Goal: Task Accomplishment & Management: Complete application form

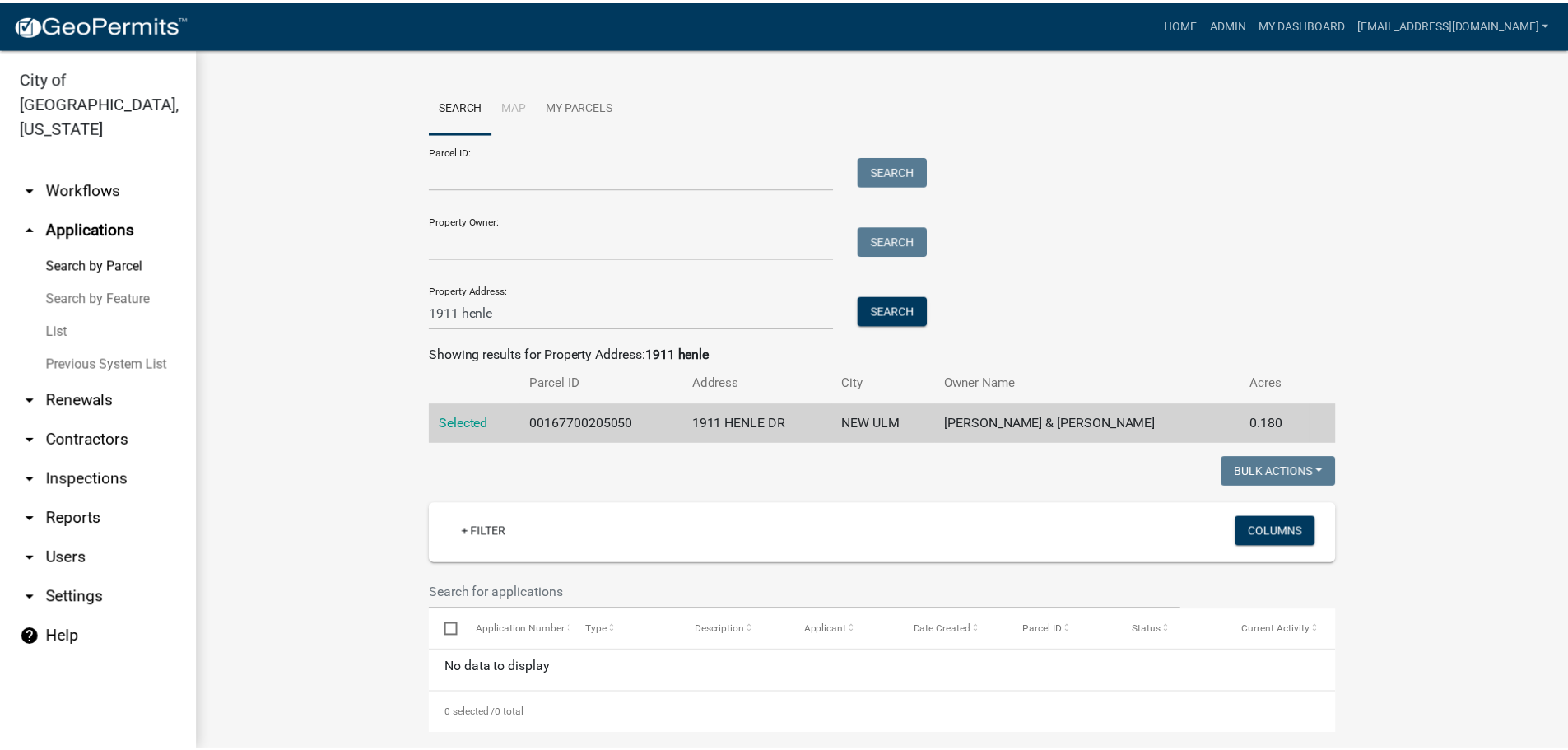
scroll to position [363, 0]
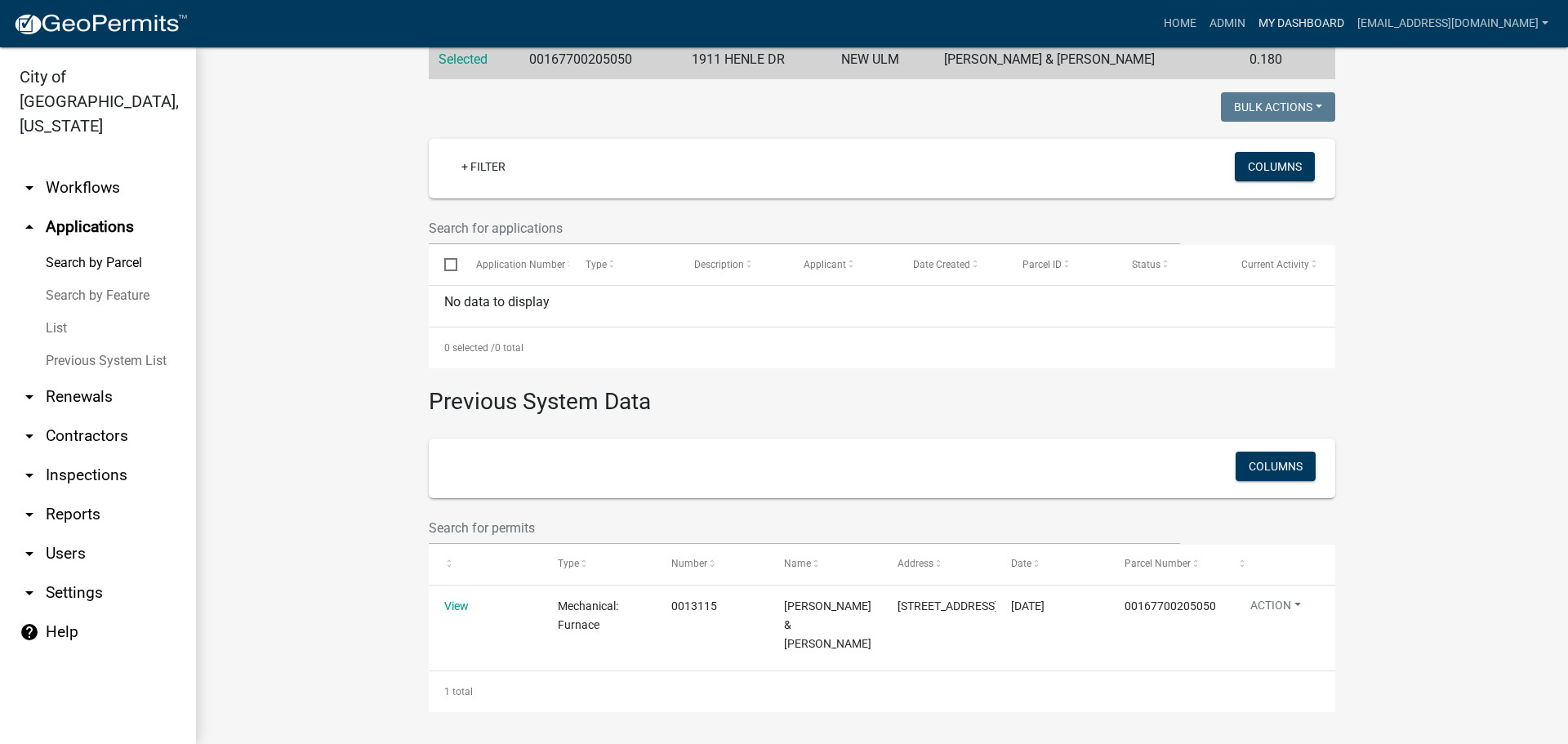
click at [1351, 28] on link "My Dashboard" at bounding box center [1301, 23] width 99 height 31
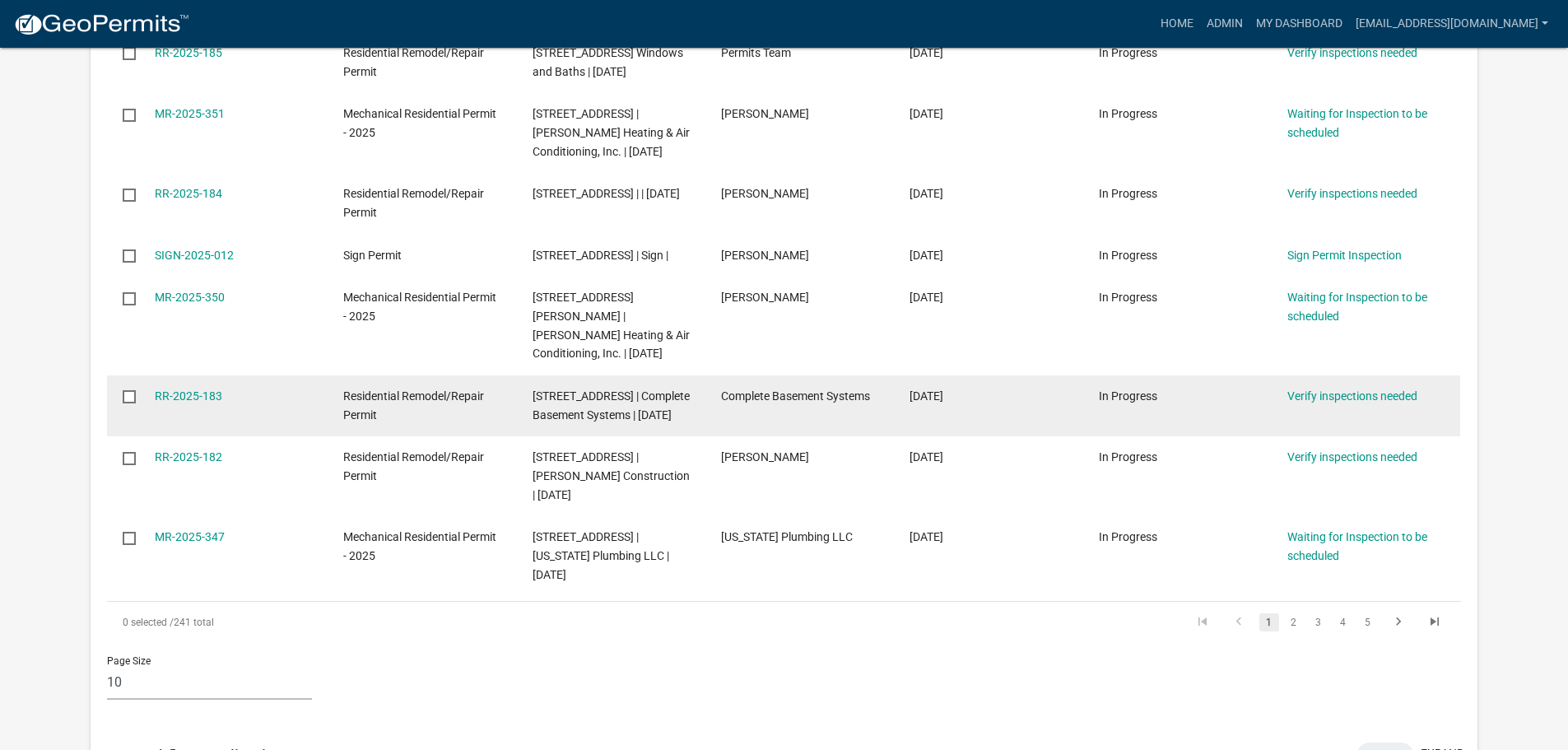
scroll to position [576, 0]
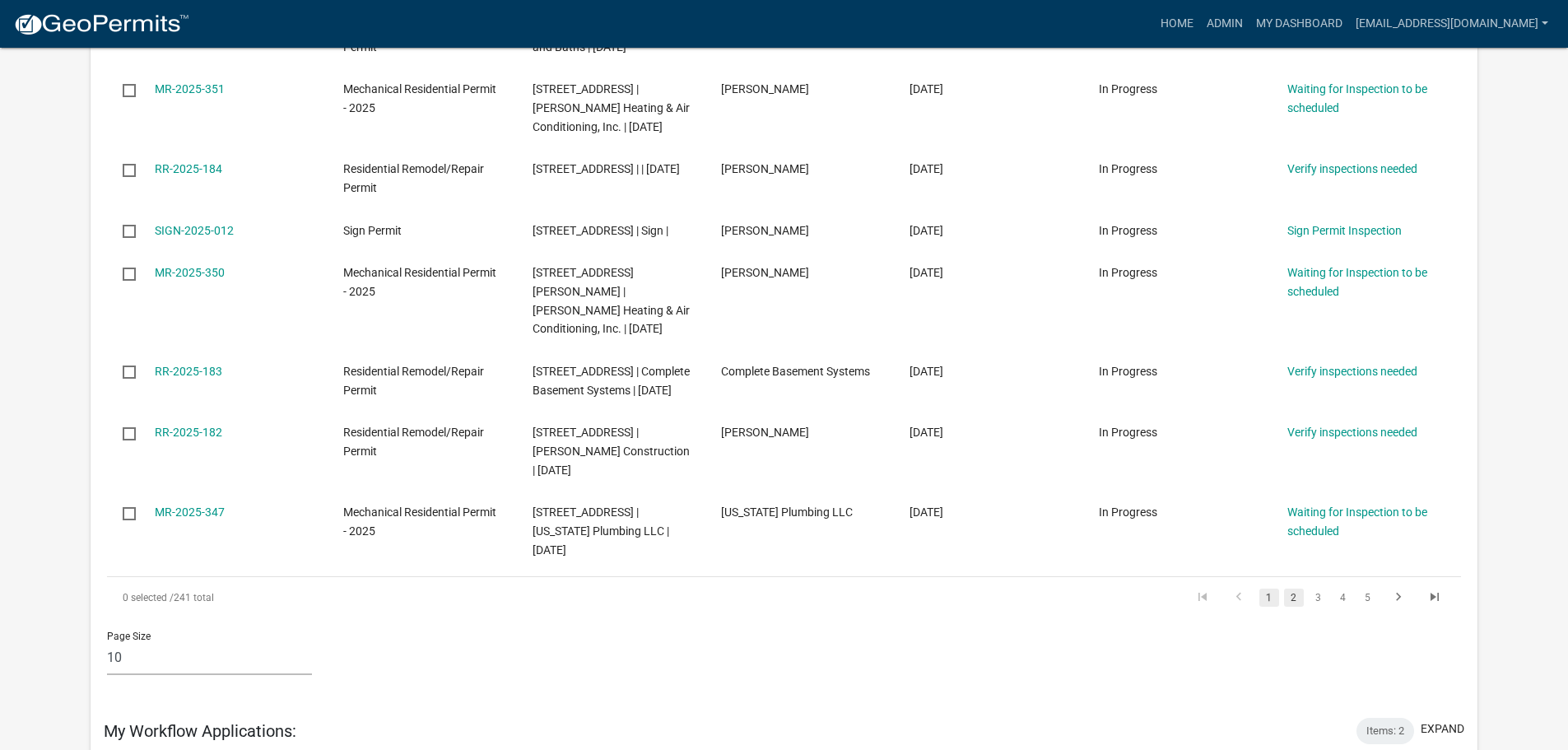
click at [1300, 606] on link "2" at bounding box center [1294, 597] width 20 height 18
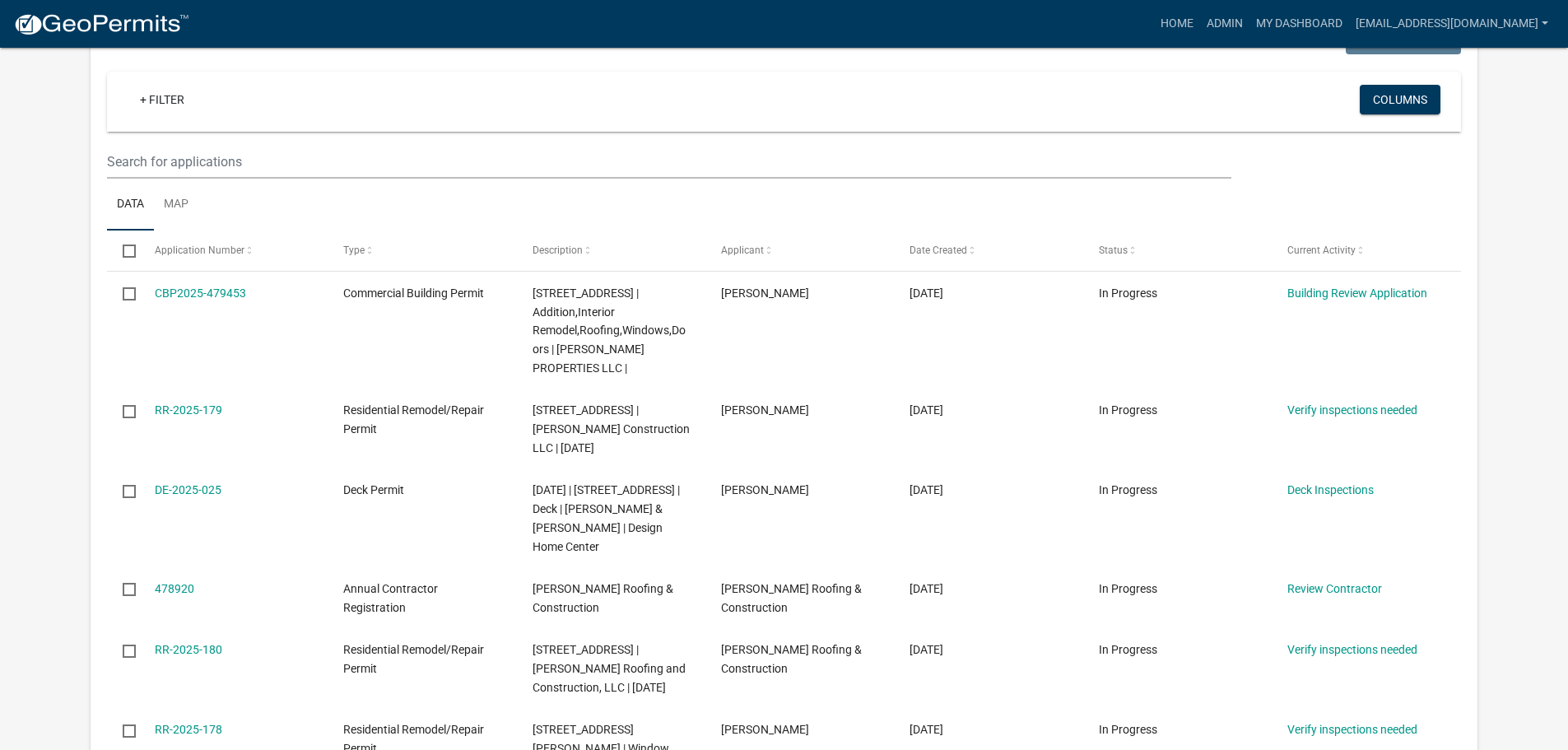
scroll to position [138, 0]
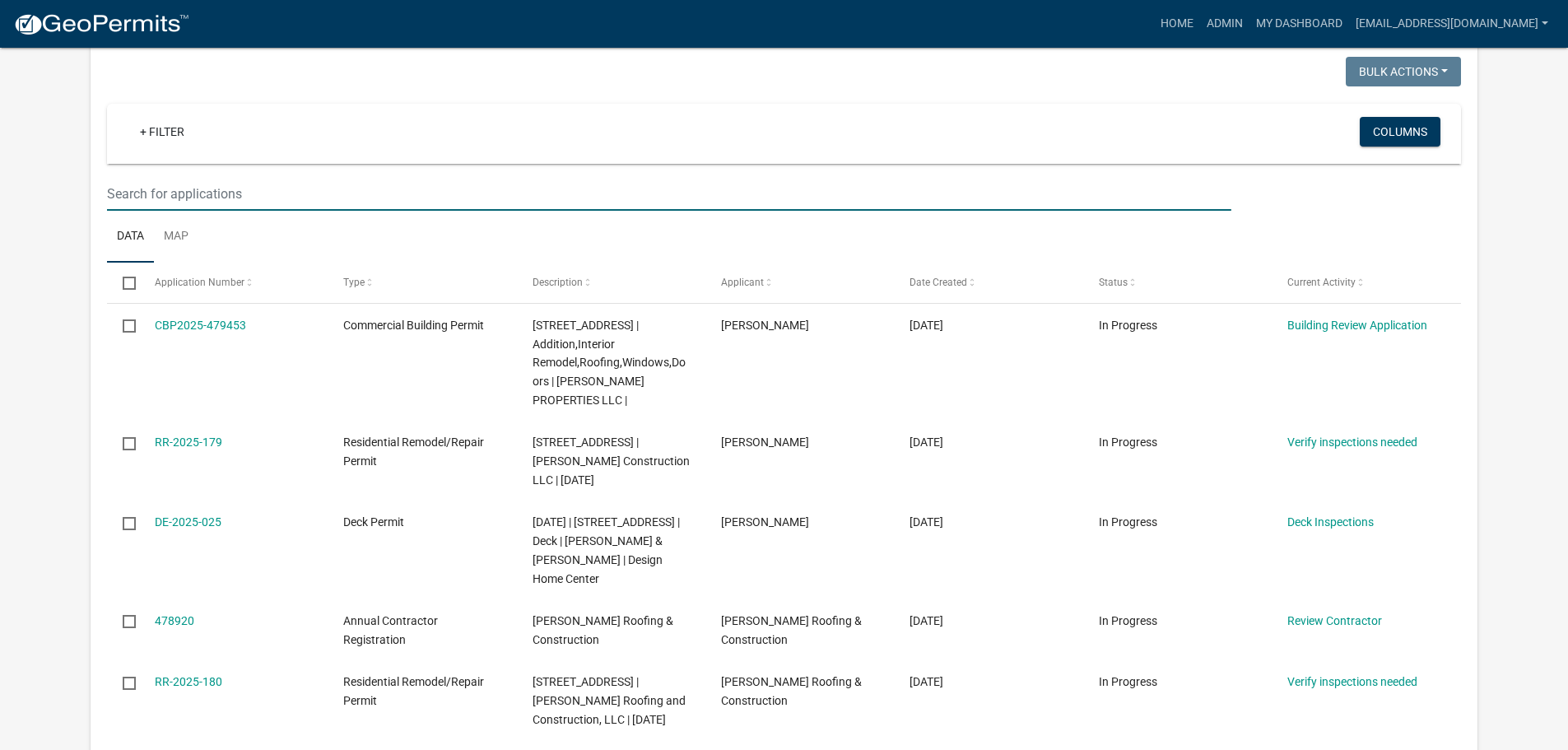
click at [173, 188] on input "text" at bounding box center [669, 193] width 1123 height 34
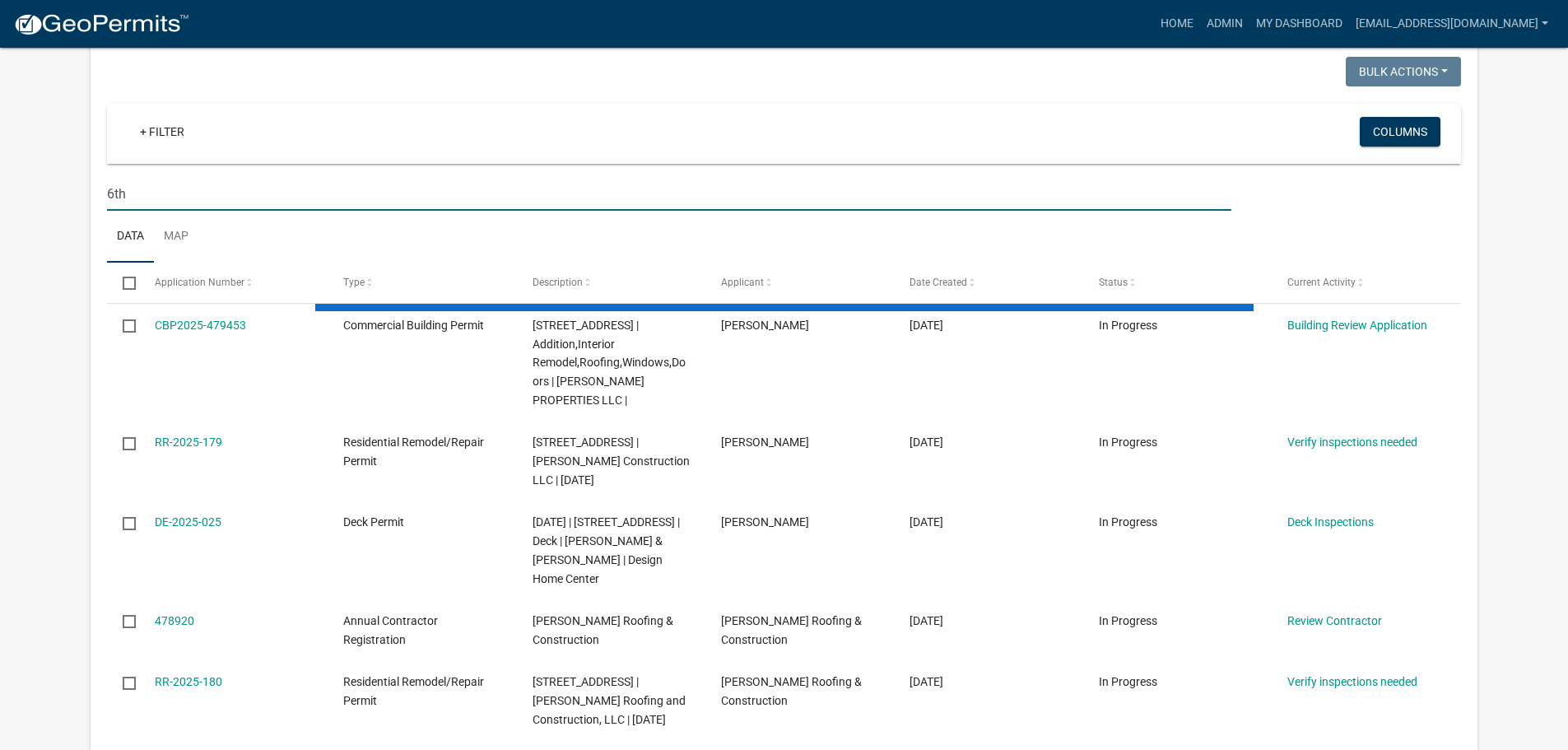
type input "6th"
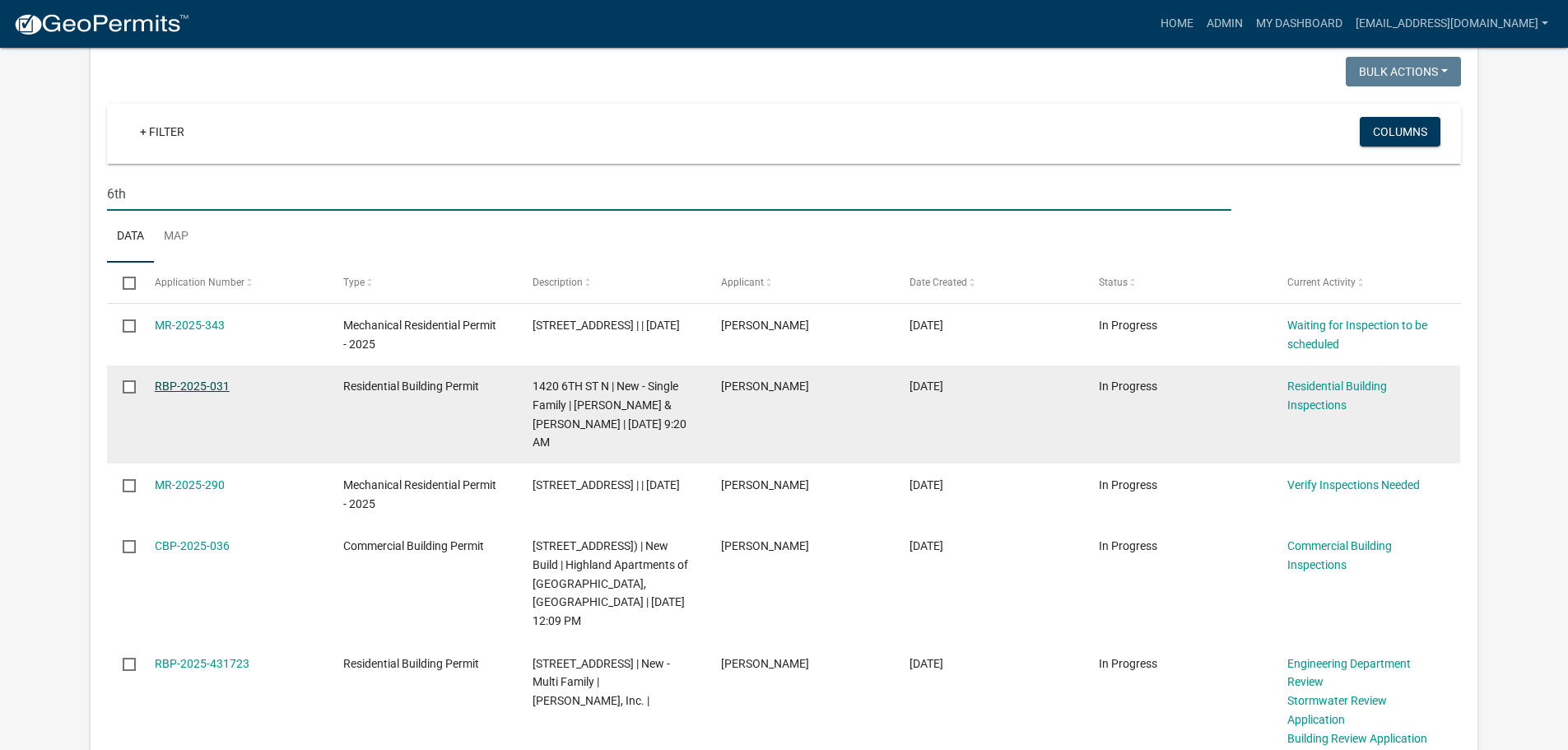
click at [211, 390] on link "RBP-2025-031" at bounding box center [192, 386] width 75 height 13
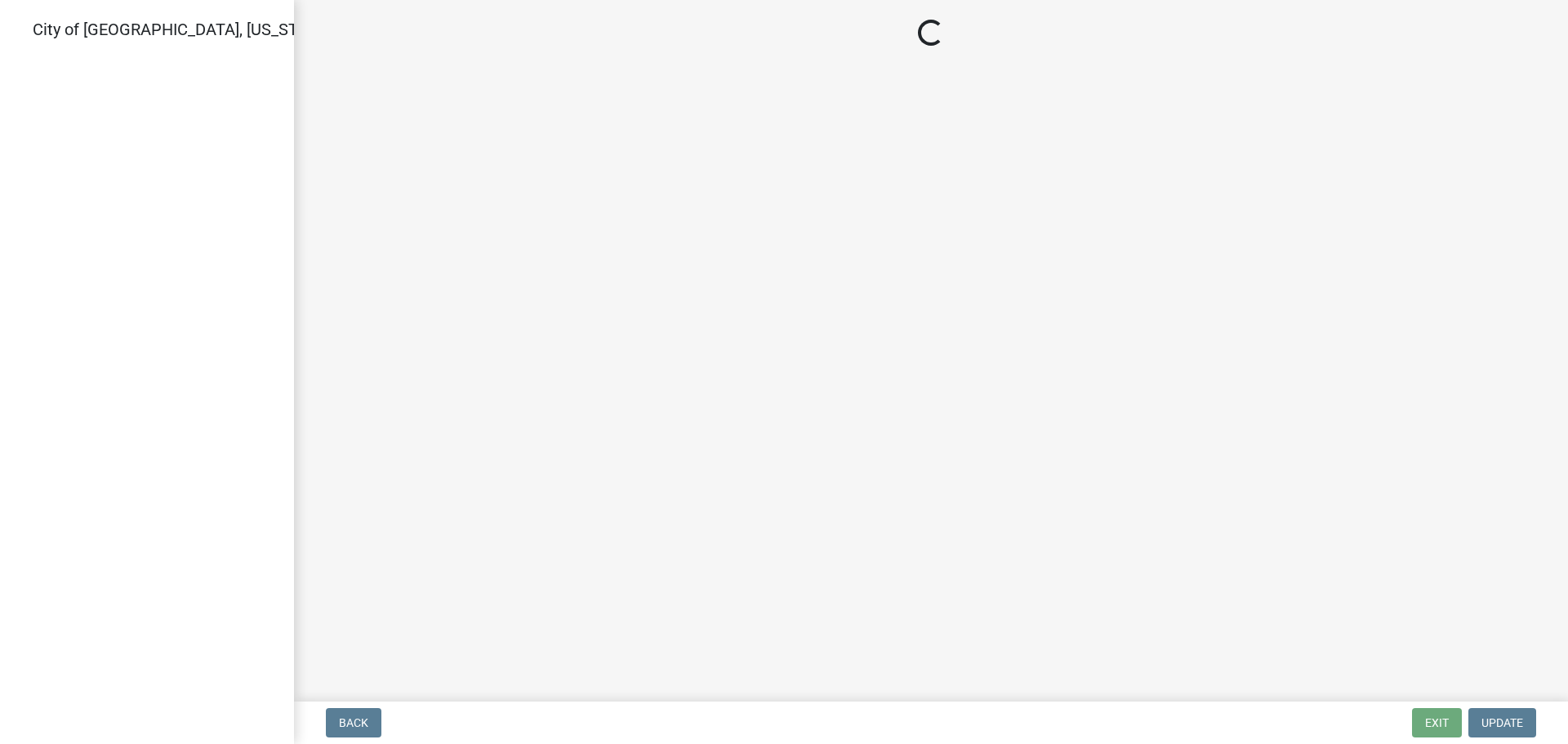
select select "805d55ac-e238-4e04-8f8e-acc067f36c3e"
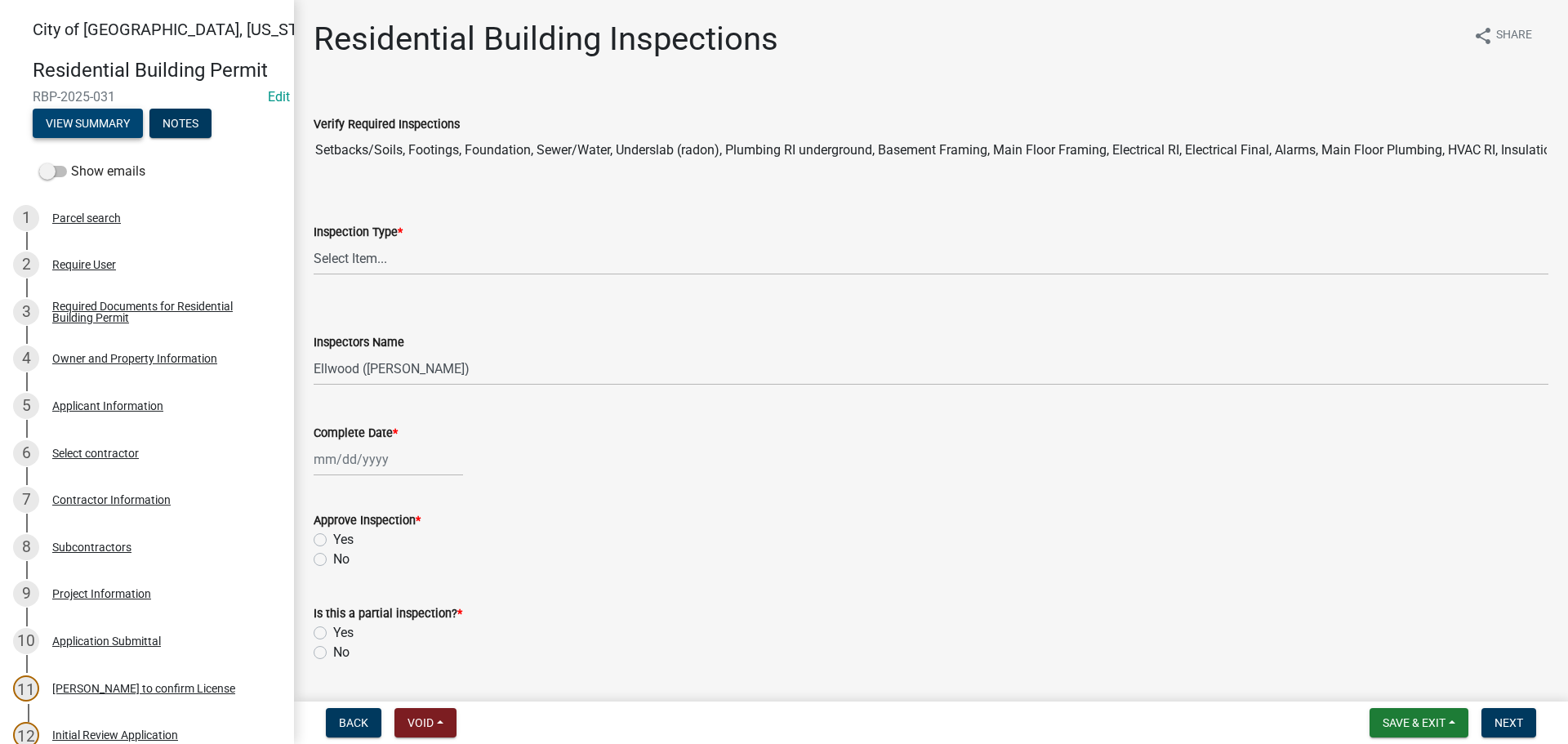
click at [111, 117] on button "View Summary" at bounding box center [87, 122] width 110 height 29
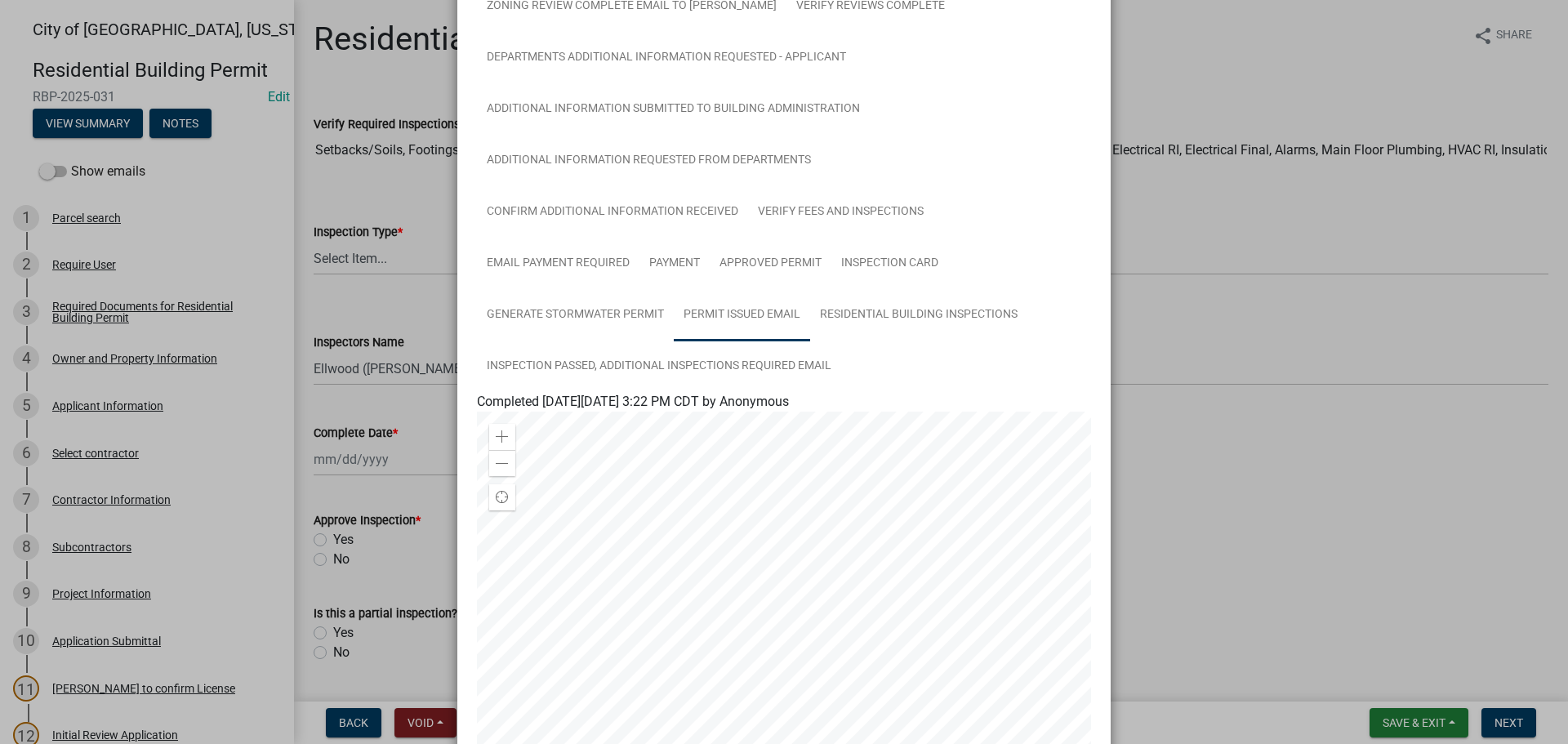
scroll to position [653, 0]
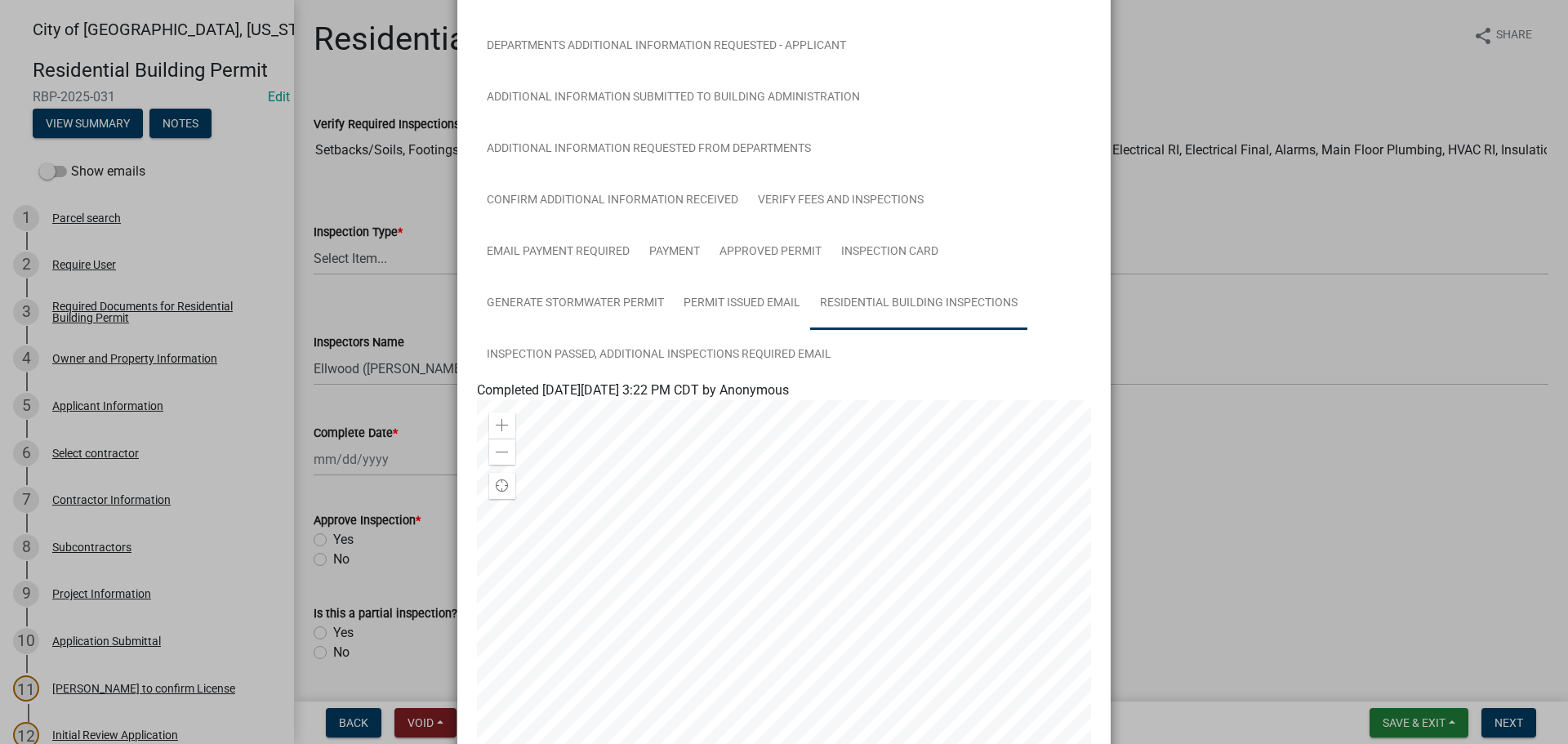
click at [857, 308] on link "Residential Building Inspections" at bounding box center [918, 303] width 217 height 52
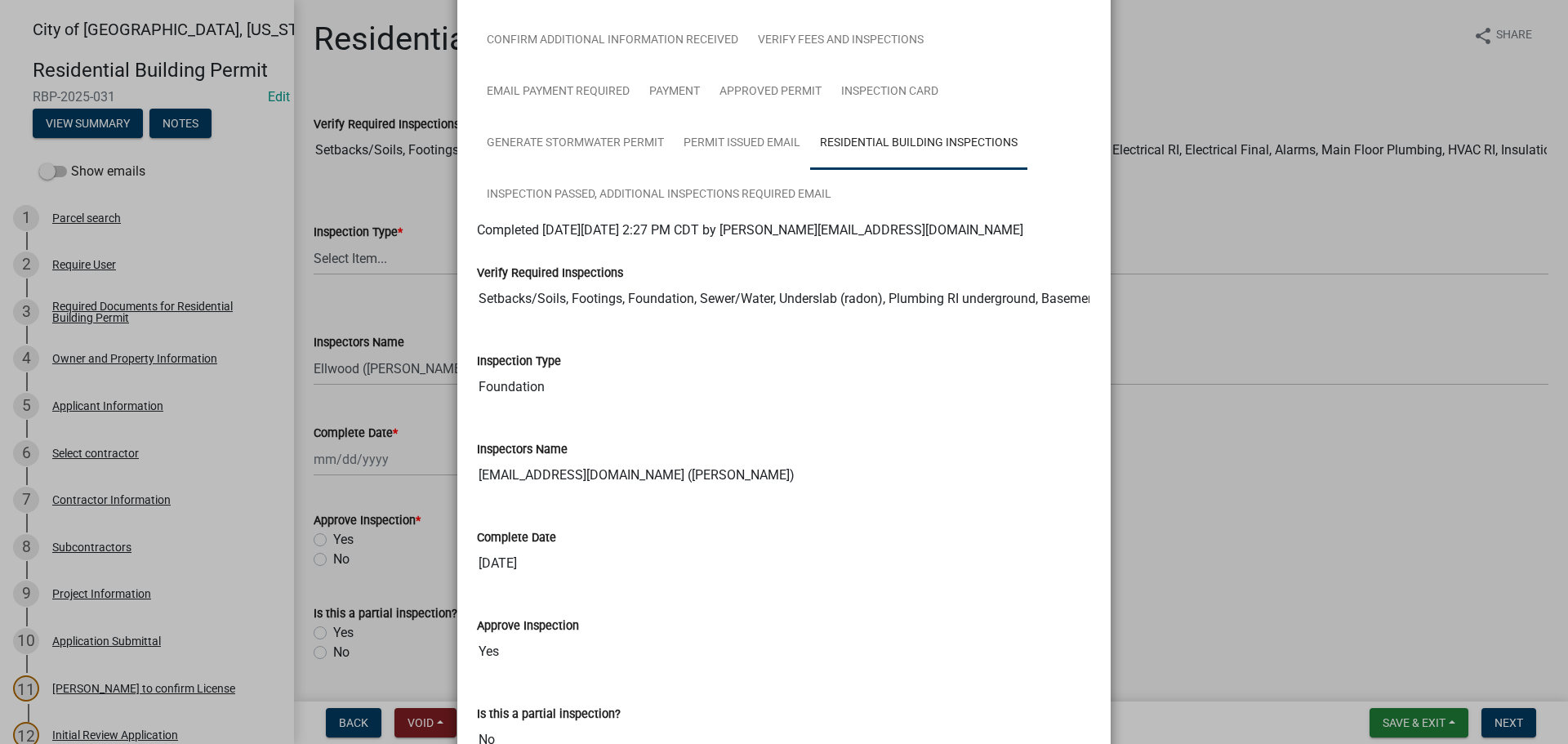
scroll to position [1032, 0]
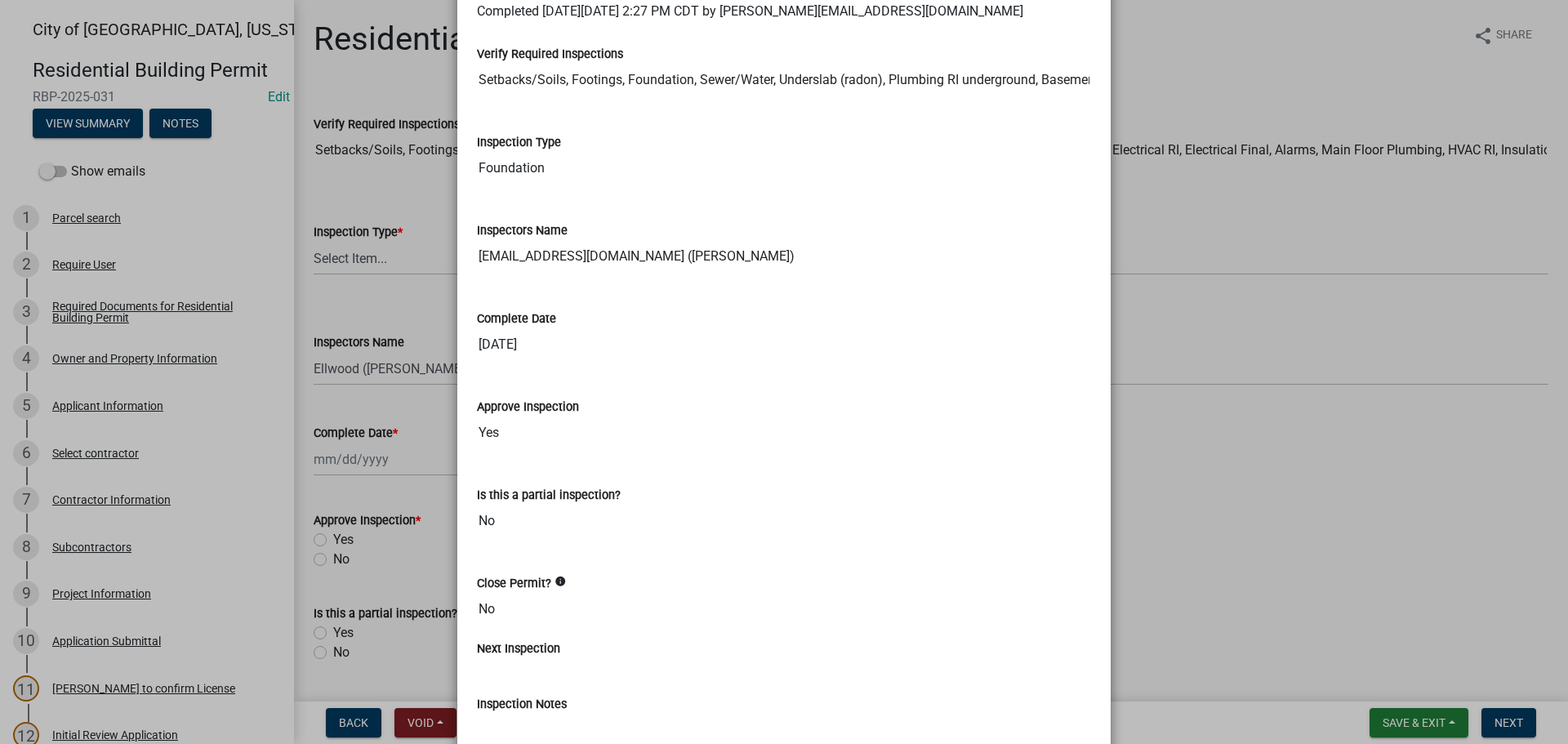
click at [1278, 553] on ngb-modal-window "Summary × Printer Friendly Parcel search Required Documents for Residential Bui…" at bounding box center [784, 372] width 1568 height 744
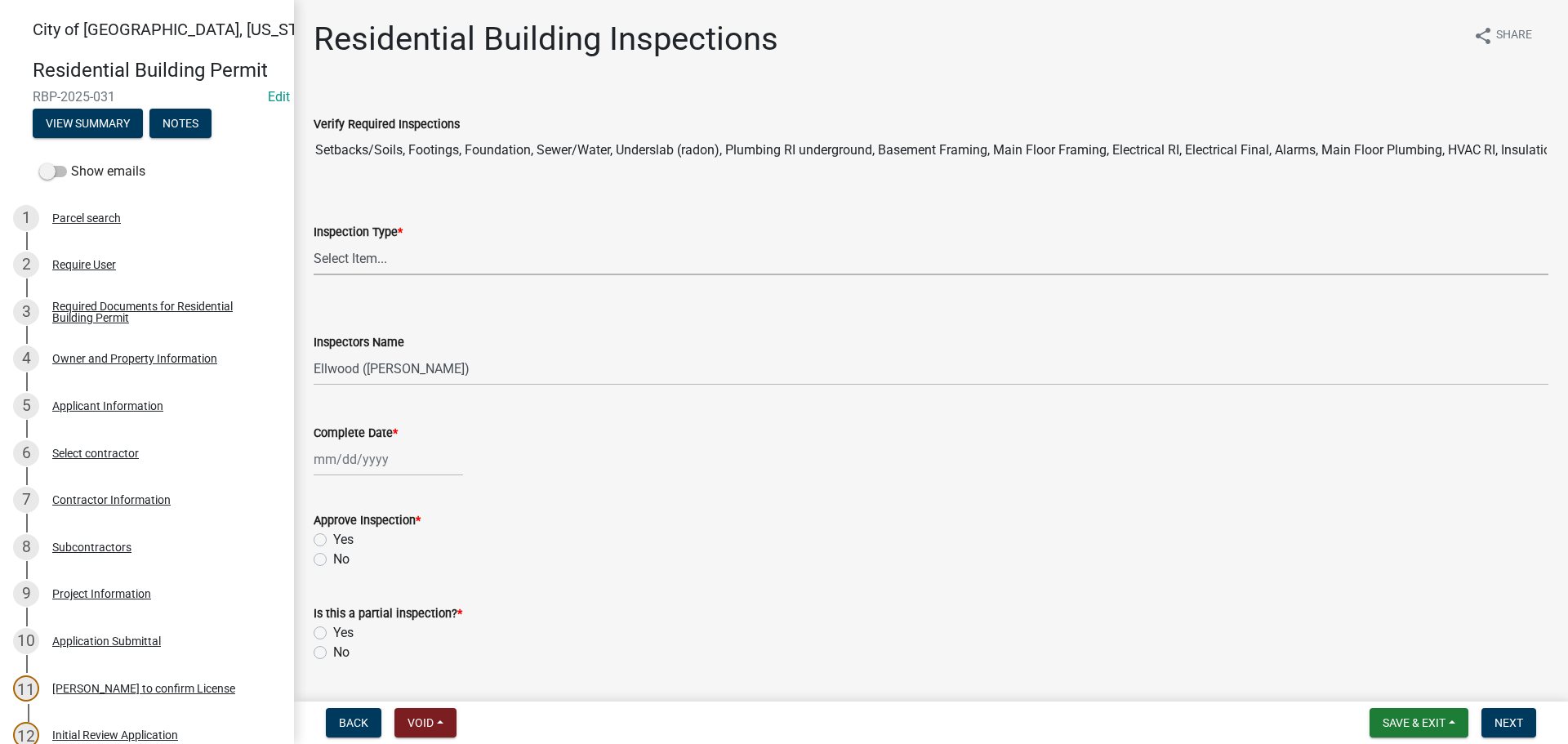
click at [377, 254] on select "Select Item... None All Inspections Required Energy Code Certificate Setback/So…" at bounding box center [931, 259] width 1234 height 33
click at [313, 242] on select "Select Item... None All Inspections Required Energy Code Certificate Setback/So…" at bounding box center [931, 259] width 1234 height 33
select select "837b626f-f685-4417-a092-201fe977a036"
click at [345, 460] on div at bounding box center [388, 460] width 150 height 33
select select "9"
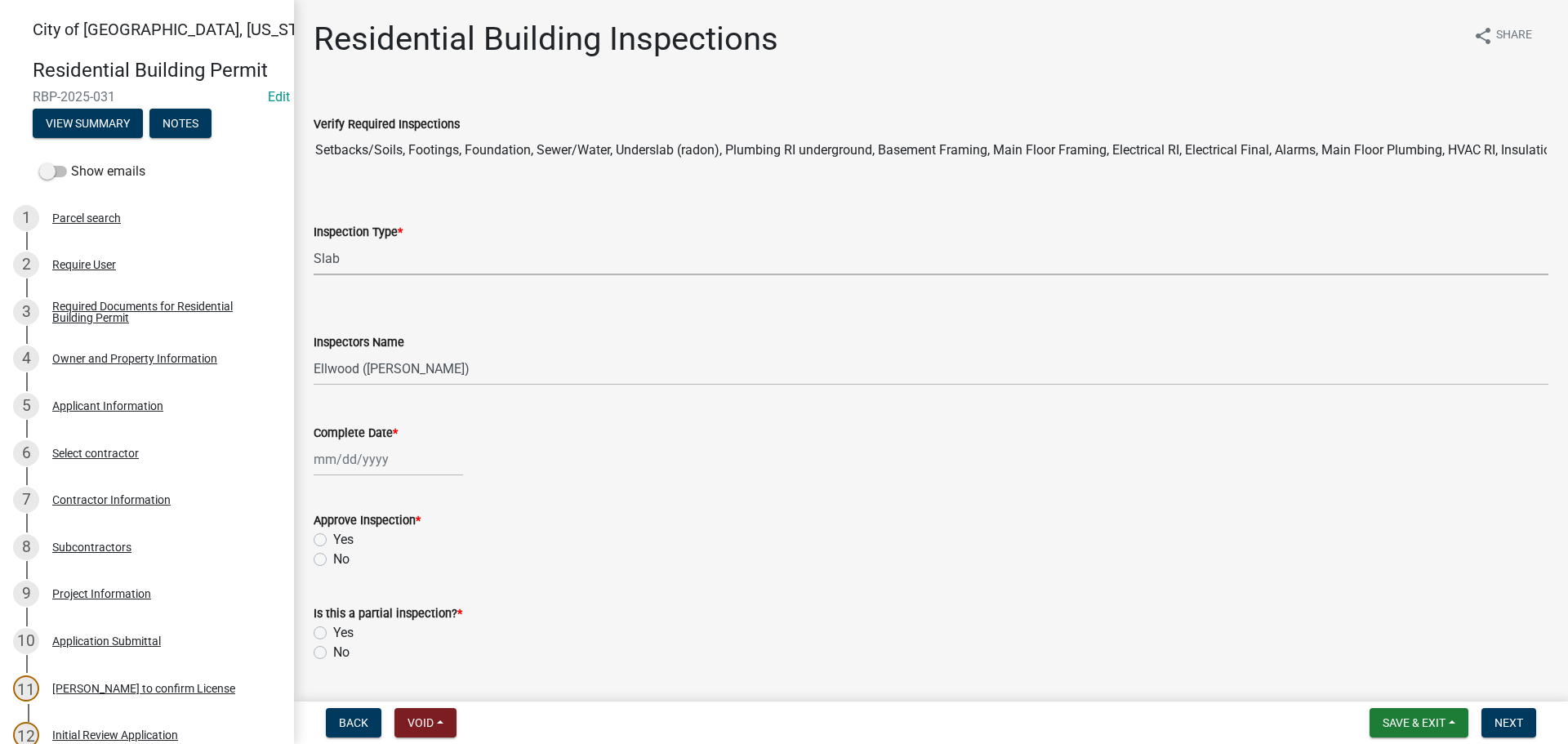
select select "2025"
click at [326, 628] on div "22" at bounding box center [330, 625] width 26 height 26
type input "[DATE]"
click at [333, 535] on label "Yes" at bounding box center [342, 540] width 20 height 19
click at [333, 535] on input "Yes" at bounding box center [338, 535] width 11 height 11
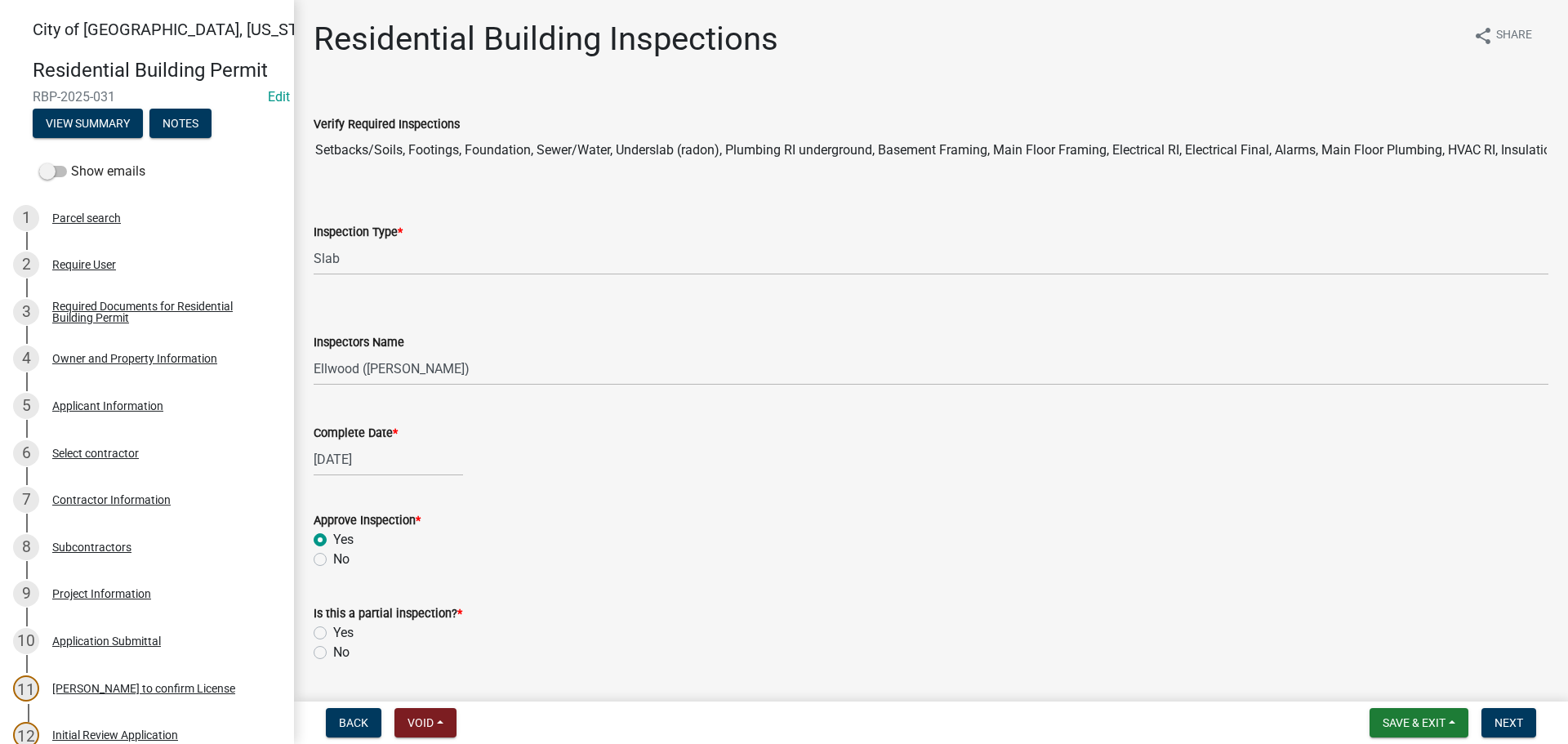
radio input "true"
click at [328, 658] on div "No" at bounding box center [931, 652] width 1234 height 19
click at [333, 658] on label "No" at bounding box center [341, 652] width 17 height 19
click at [333, 653] on input "No" at bounding box center [338, 648] width 11 height 11
radio input "true"
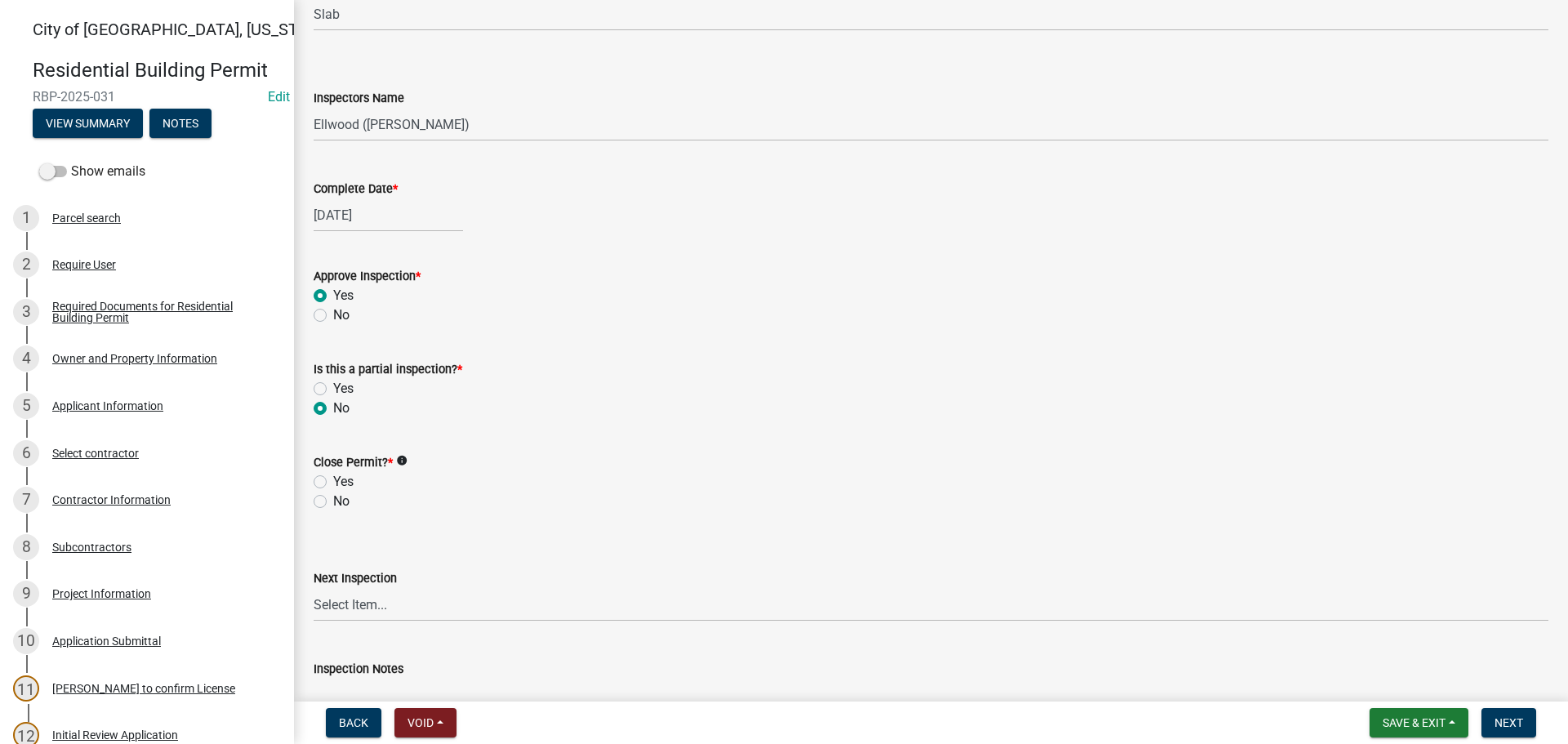
scroll to position [245, 0]
click at [333, 497] on label "No" at bounding box center [341, 500] width 17 height 19
click at [333, 497] on input "No" at bounding box center [338, 496] width 11 height 11
radio input "true"
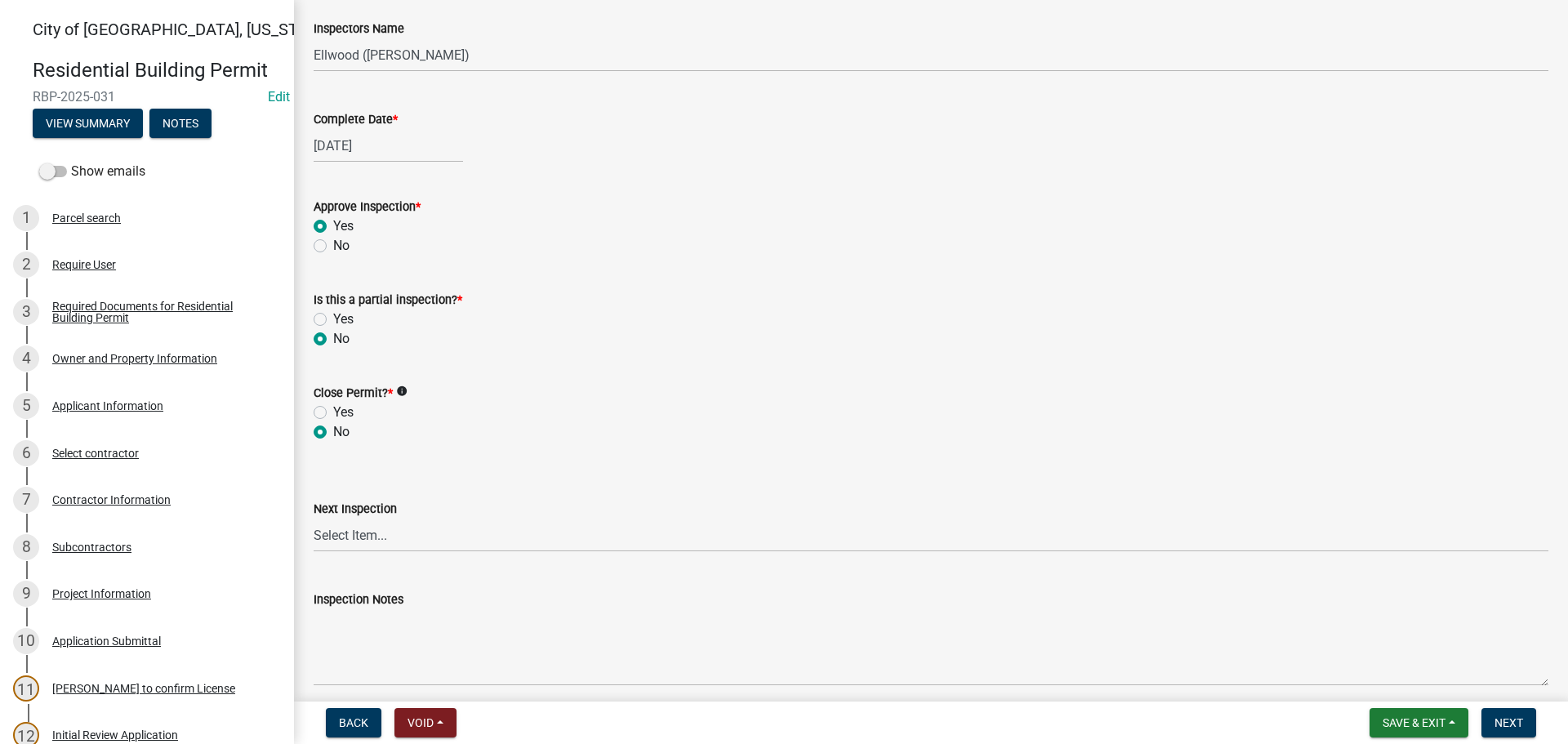
scroll to position [409, 0]
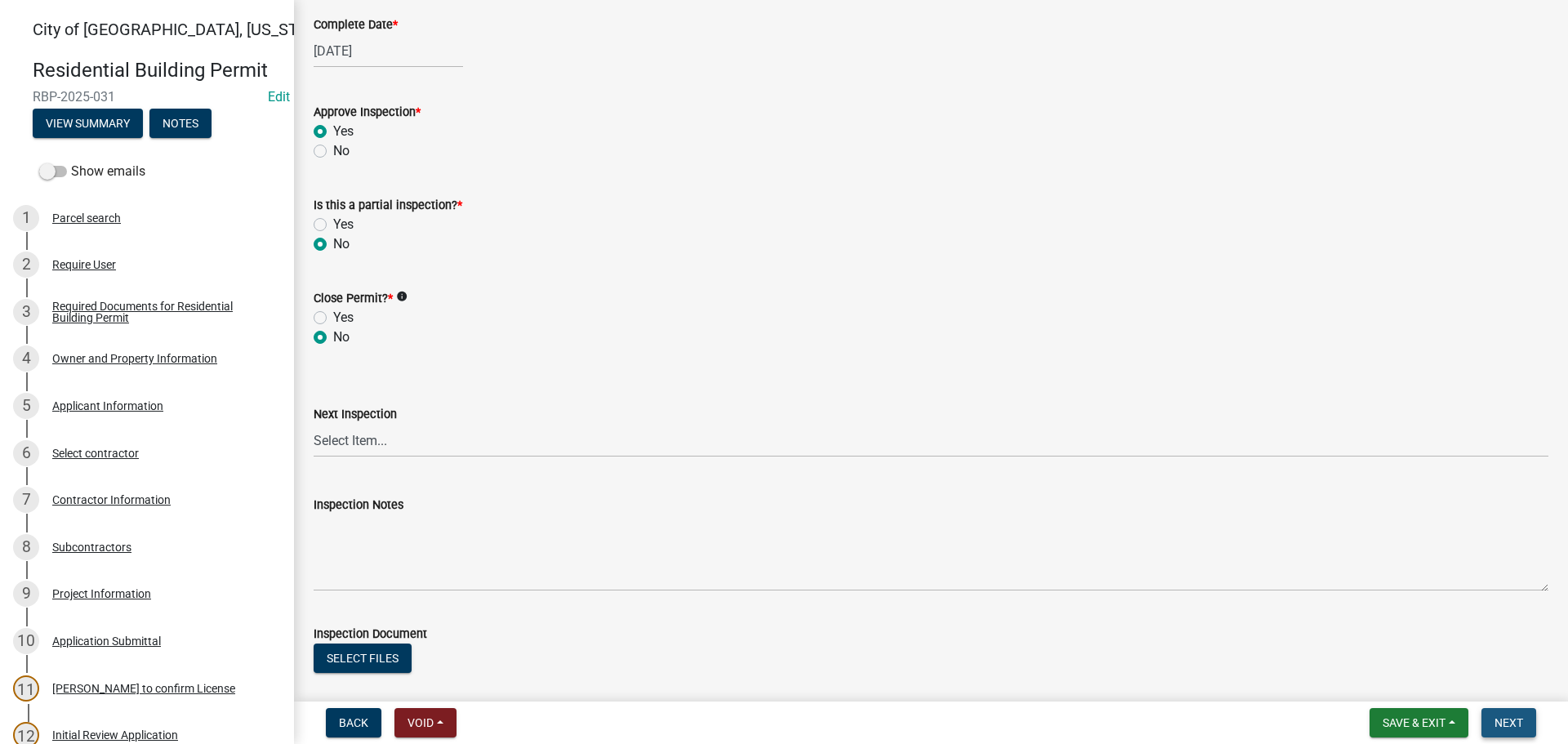
click at [1509, 716] on span "Next" at bounding box center [1508, 722] width 28 height 13
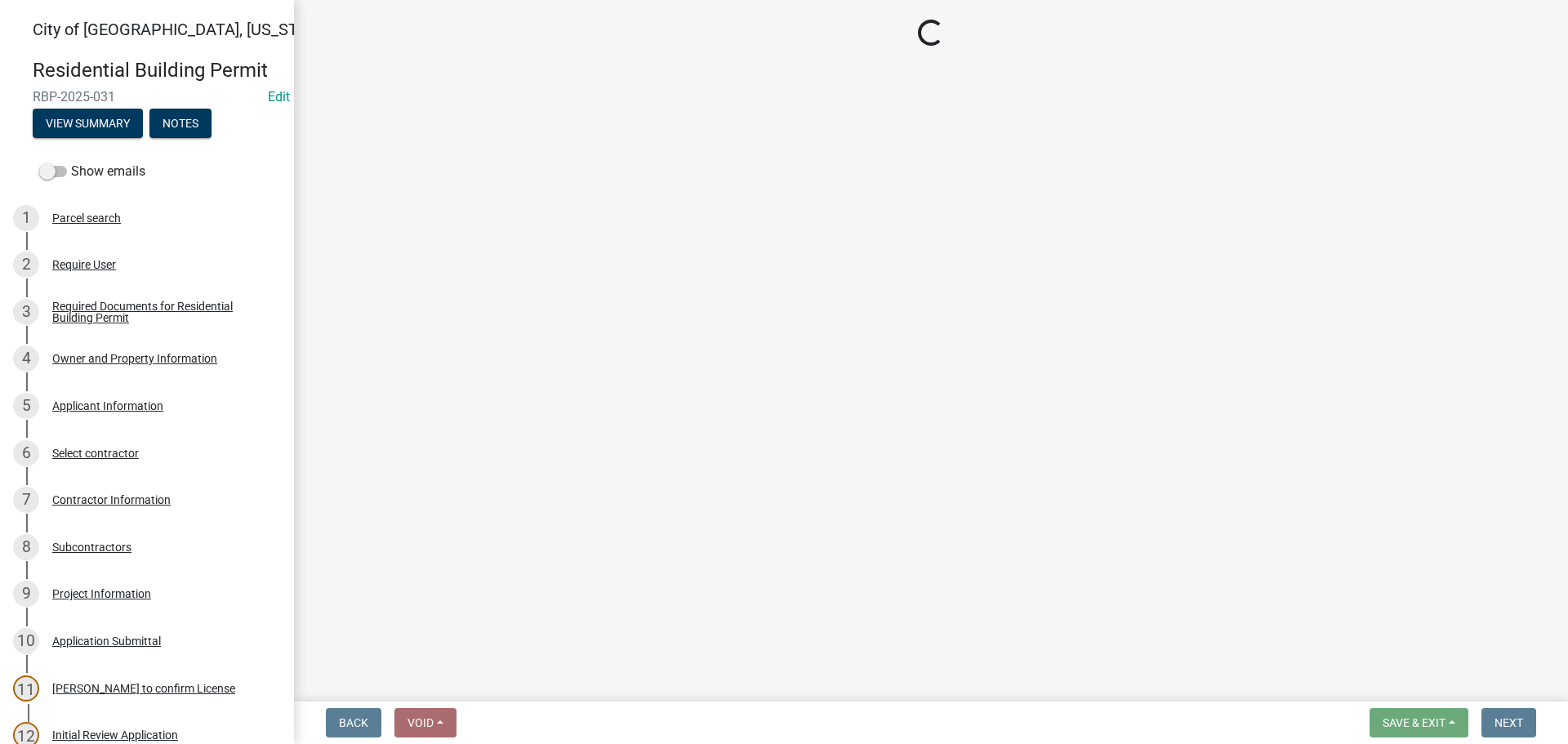
select select "805d55ac-e238-4e04-8f8e-acc067f36c3e"
